Goal: Task Accomplishment & Management: Use online tool/utility

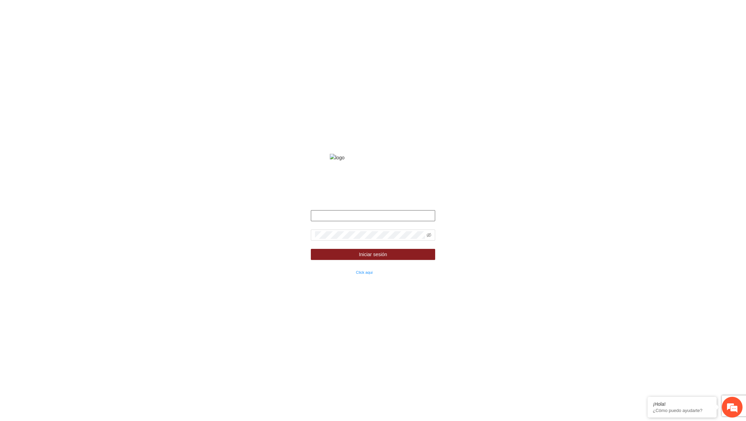
click at [385, 220] on input "text" at bounding box center [373, 215] width 124 height 11
type input "**********"
click at [428, 237] on icon "eye-invisible" at bounding box center [429, 234] width 5 height 5
click at [394, 260] on button "Iniciar sesión" at bounding box center [373, 254] width 124 height 11
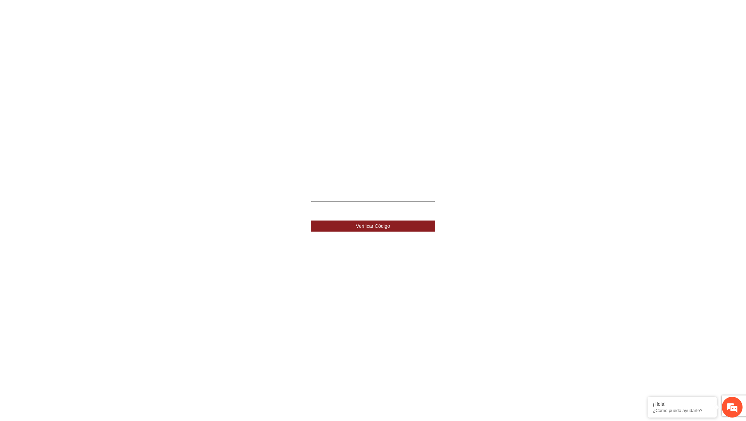
click at [405, 210] on input "text" at bounding box center [373, 206] width 124 height 11
type input "******"
click at [311, 220] on button "Verificar Código" at bounding box center [373, 225] width 124 height 11
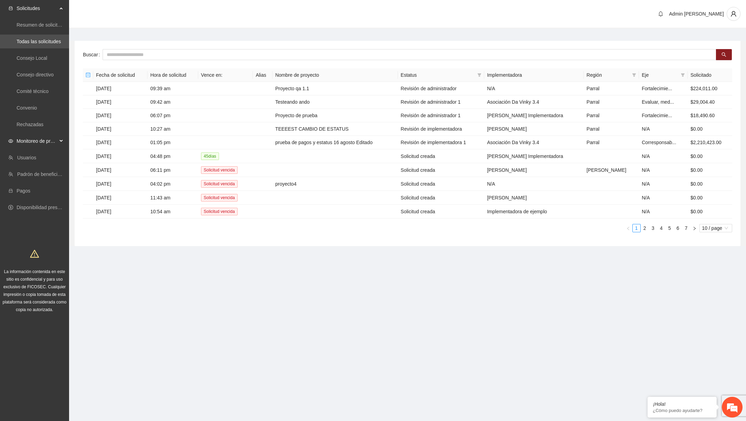
click at [52, 141] on span "Monitoreo de proyectos" at bounding box center [37, 141] width 41 height 14
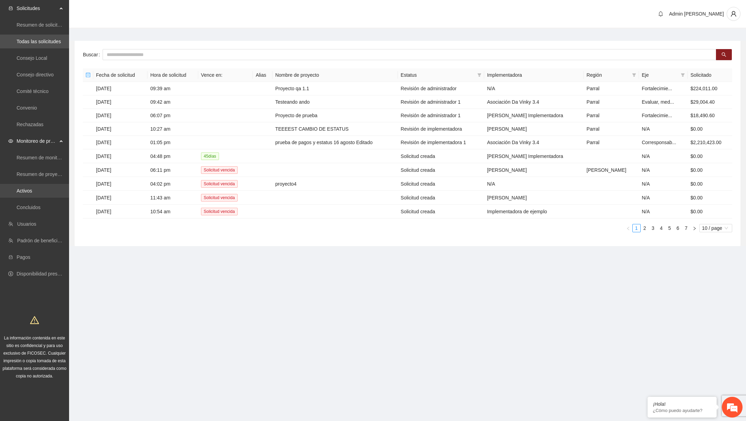
click at [32, 193] on link "Activos" at bounding box center [25, 191] width 16 height 6
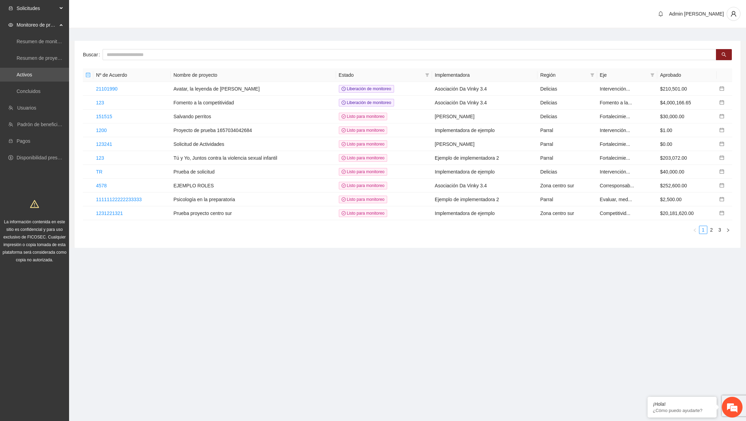
click at [42, 10] on span "Solicitudes" at bounding box center [37, 8] width 41 height 14
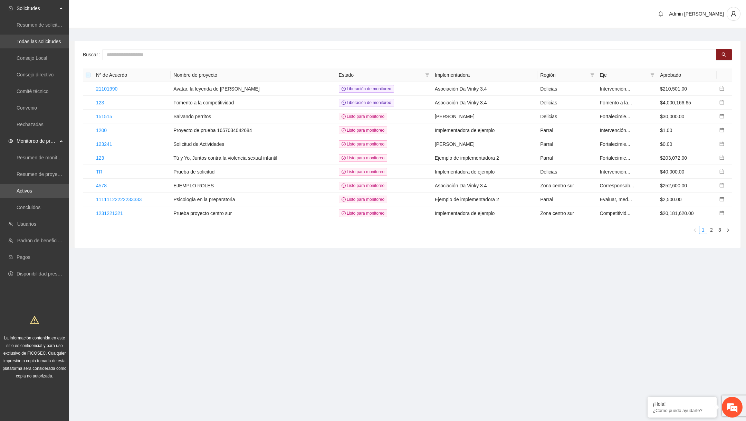
click at [38, 39] on link "Todas las solicitudes" at bounding box center [39, 42] width 44 height 6
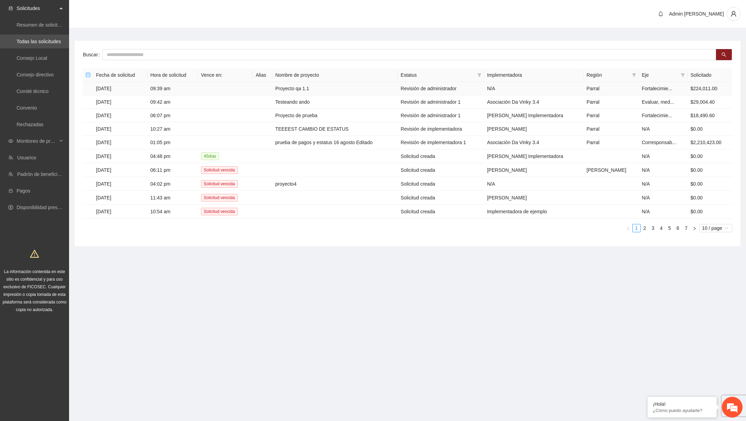
click at [316, 90] on td "Proyecto qa 1.1" at bounding box center [335, 88] width 125 height 13
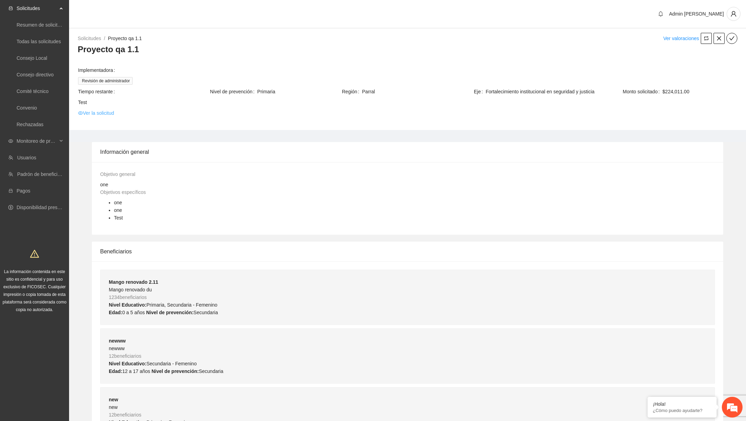
click at [110, 115] on link "Ver la solicitud" at bounding box center [96, 113] width 36 height 8
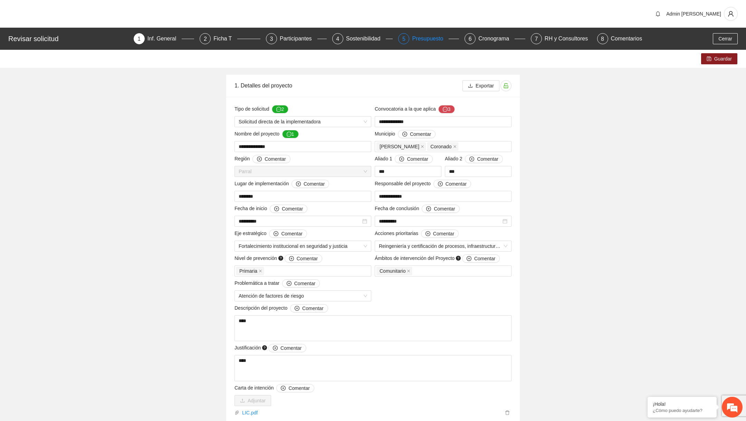
click at [422, 42] on div "Presupuesto" at bounding box center [430, 38] width 37 height 11
